Goal: Transaction & Acquisition: Purchase product/service

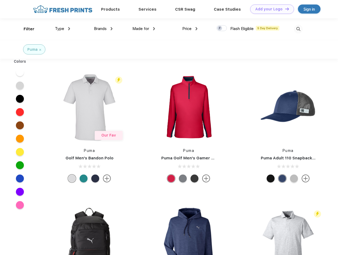
click at [270, 9] on link "Add your Logo Design Tool" at bounding box center [272, 9] width 44 height 9
click at [0, 0] on div "Design Tool" at bounding box center [0, 0] width 0 height 0
click at [285, 9] on link "Add your Logo Design Tool" at bounding box center [272, 9] width 44 height 9
click at [25, 29] on div "Filter" at bounding box center [29, 29] width 11 height 6
click at [63, 29] on span "Type" at bounding box center [59, 28] width 9 height 5
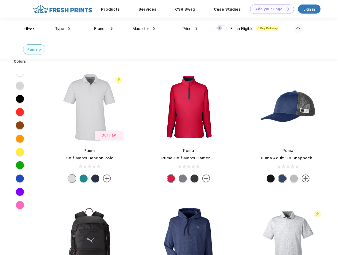
click at [103, 29] on span "Brands" at bounding box center [100, 28] width 13 height 5
click at [144, 29] on span "Made for" at bounding box center [140, 28] width 17 height 5
click at [190, 29] on span "Price" at bounding box center [186, 28] width 9 height 5
click at [222, 28] on div at bounding box center [222, 28] width 10 height 6
click at [220, 28] on input "checkbox" at bounding box center [218, 26] width 3 height 3
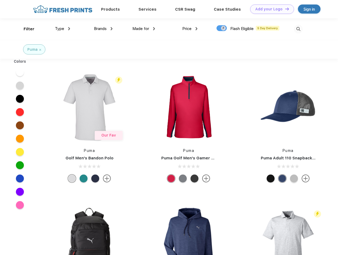
click at [298, 29] on img at bounding box center [298, 29] width 9 height 9
